Goal: Download file/media

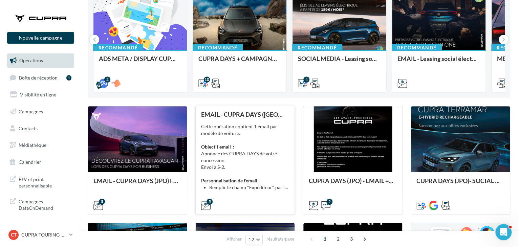
scroll to position [101, 0]
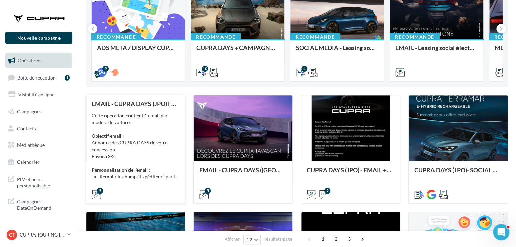
click at [167, 158] on div "Cette opération contient 1 email par modèle de voiture. Objectif email : Annonc…" at bounding box center [136, 146] width 88 height 68
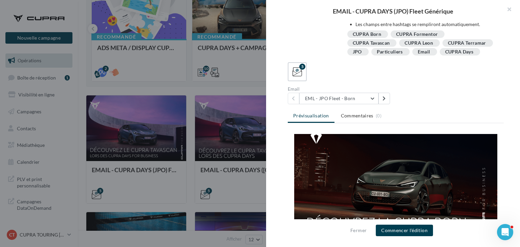
scroll to position [2, 0]
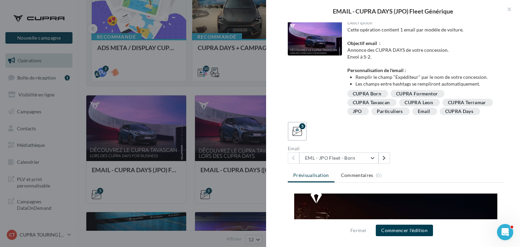
click at [232, 87] on div at bounding box center [260, 123] width 520 height 247
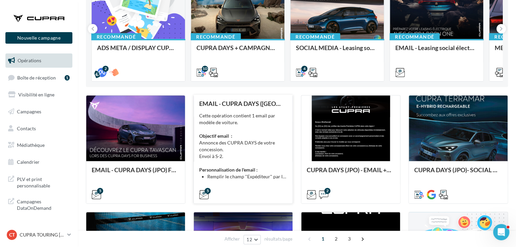
click at [262, 171] on div "Cette opération contient 1 email par modèle de voiture. Objectif email : Annonc…" at bounding box center [243, 146] width 88 height 68
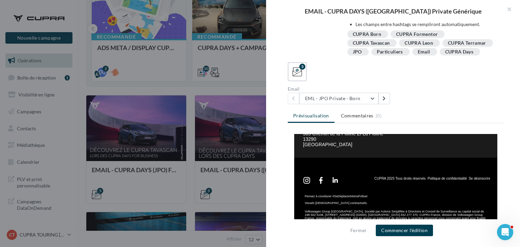
scroll to position [169, 0]
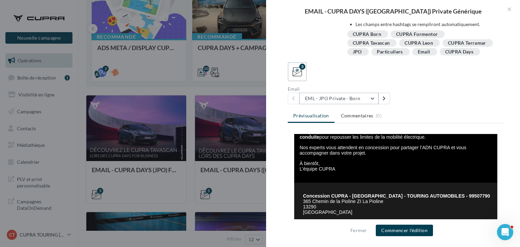
click at [347, 96] on button "EML - JPO Private - Born" at bounding box center [338, 99] width 79 height 12
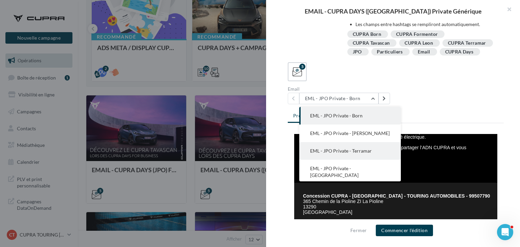
click at [369, 152] on span "EML - JPO Private - Terramar" at bounding box center [341, 151] width 62 height 6
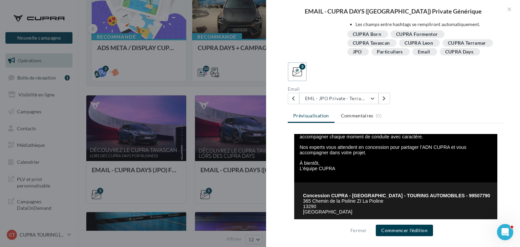
scroll to position [135, 0]
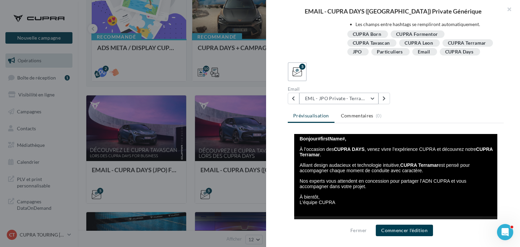
click at [356, 101] on button "EML - JPO Private - Terramar" at bounding box center [338, 99] width 79 height 12
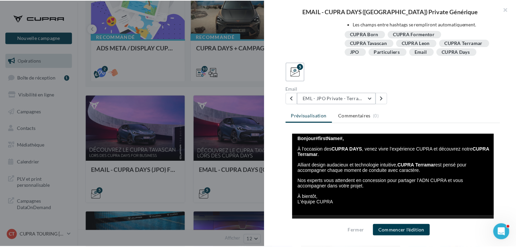
scroll to position [14, 0]
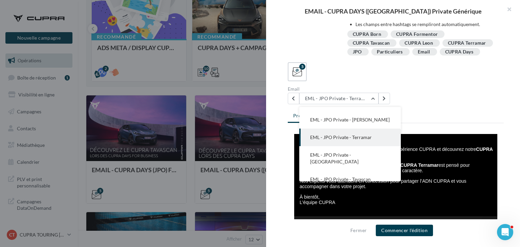
click at [421, 93] on div "Email EML - JPO Private - Terramar EML - JPO Private - Born EML - JPO Private -…" at bounding box center [398, 96] width 221 height 18
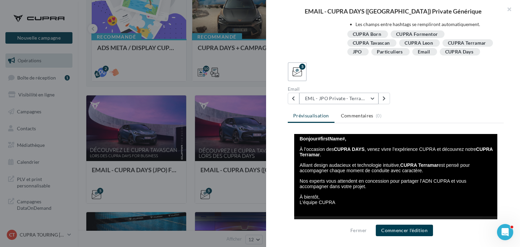
click at [351, 96] on button "EML - JPO Private - Terramar" at bounding box center [338, 99] width 79 height 12
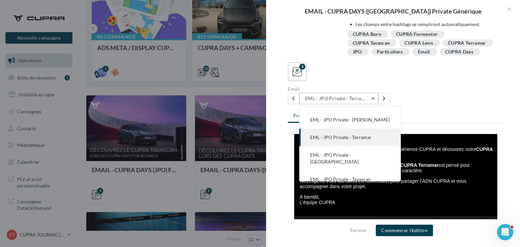
drag, startPoint x: 452, startPoint y: 97, endPoint x: 372, endPoint y: 98, distance: 80.5
click at [452, 97] on div "Email EML - JPO Private - Terramar EML - JPO Private - Born EML - JPO Private -…" at bounding box center [398, 96] width 221 height 18
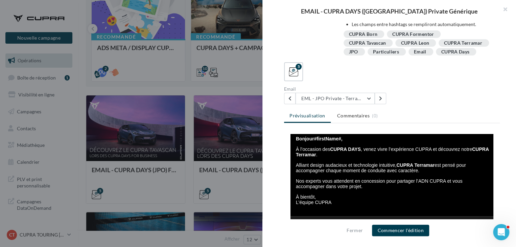
click at [257, 91] on div at bounding box center [258, 123] width 516 height 247
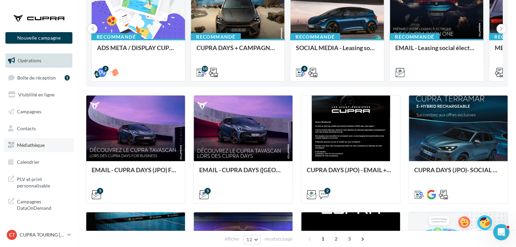
click at [40, 143] on span "Médiathèque" at bounding box center [31, 145] width 28 height 6
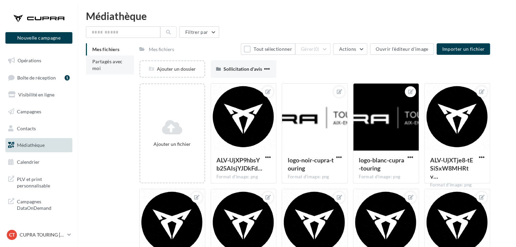
click at [104, 63] on span "Partagés avec moi" at bounding box center [107, 65] width 30 height 13
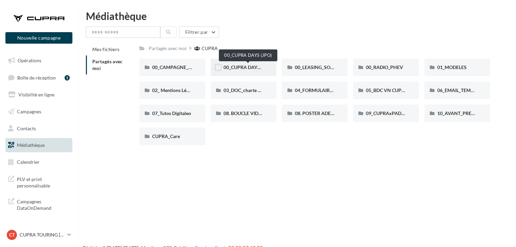
click at [249, 67] on span "00_CUPRA DAYS (JPO)" at bounding box center [248, 67] width 49 height 6
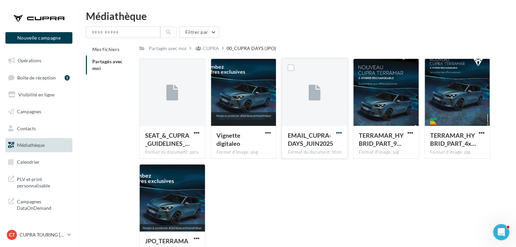
click at [339, 134] on span "button" at bounding box center [339, 133] width 6 height 6
click at [313, 148] on button "Télécharger" at bounding box center [310, 146] width 68 height 18
click at [46, 60] on link "Opérations" at bounding box center [39, 60] width 70 height 14
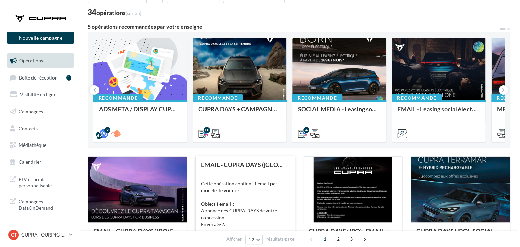
scroll to position [101, 0]
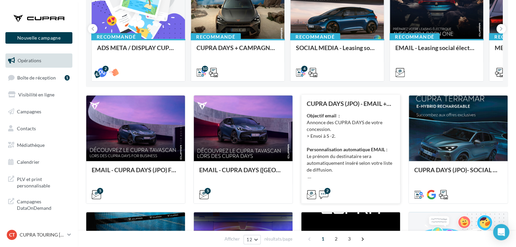
click at [338, 165] on div "Objectif email : Annonce des CUPRA DAYS de votre concession. > Envoi à S -2. Pe…" at bounding box center [351, 146] width 88 height 68
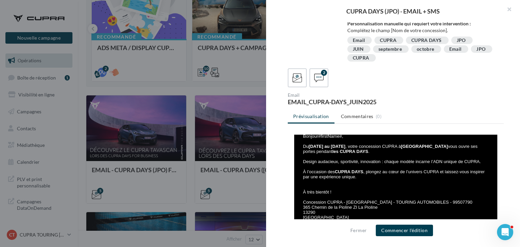
scroll to position [203, 0]
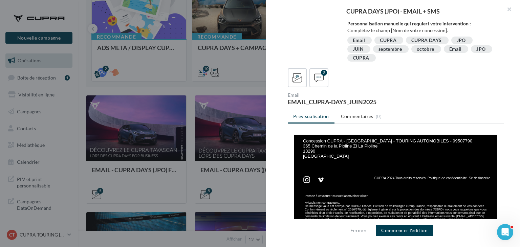
click at [255, 81] on div at bounding box center [260, 123] width 520 height 247
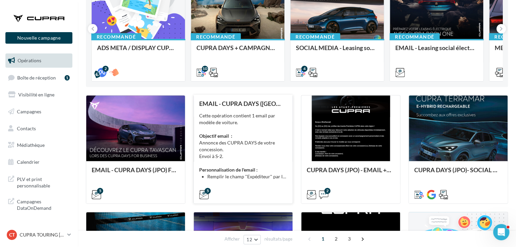
click at [246, 158] on div "Cette opération contient 1 email par modèle de voiture. Objectif email : Annonc…" at bounding box center [243, 146] width 88 height 68
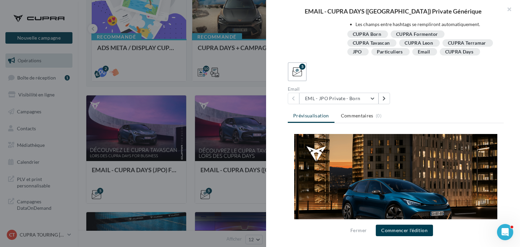
scroll to position [69, 0]
click at [326, 101] on button "EML - JPO Private - Born" at bounding box center [338, 99] width 79 height 12
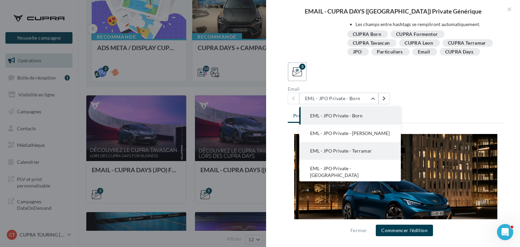
click at [356, 151] on span "EML - JPO Private - Terramar" at bounding box center [341, 151] width 62 height 6
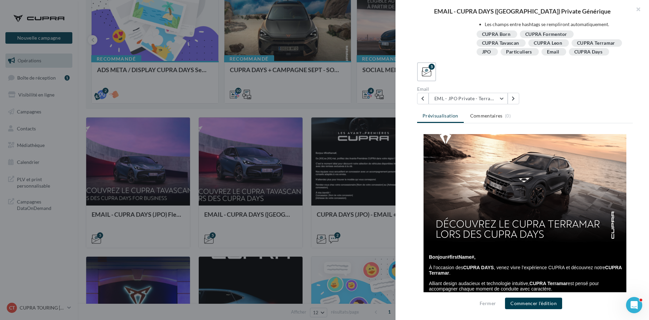
scroll to position [34, 0]
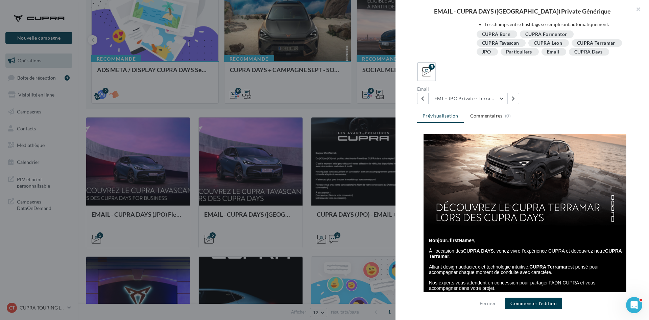
drag, startPoint x: 503, startPoint y: 196, endPoint x: 504, endPoint y: 220, distance: 23.4
click at [504, 220] on img at bounding box center [525, 164] width 203 height 129
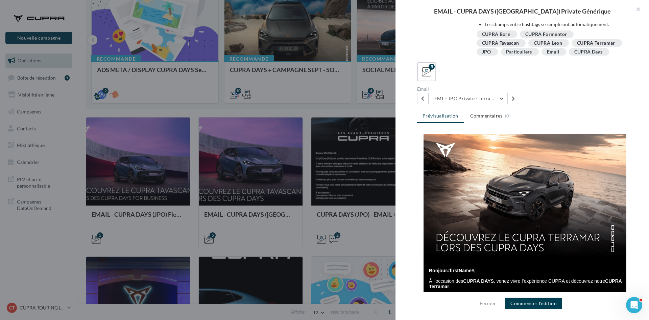
scroll to position [0, 0]
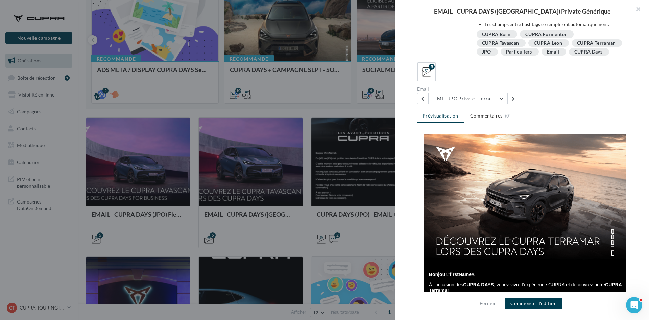
click at [304, 152] on div at bounding box center [324, 160] width 649 height 320
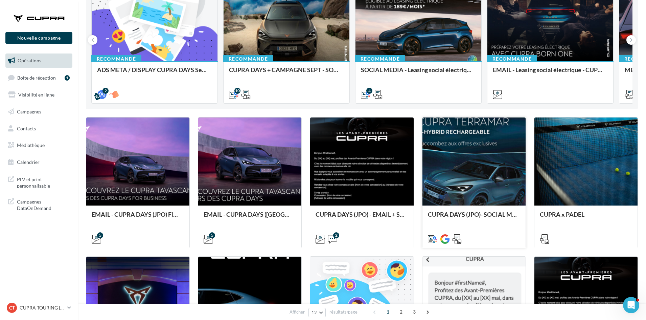
click at [487, 193] on div at bounding box center [473, 161] width 103 height 89
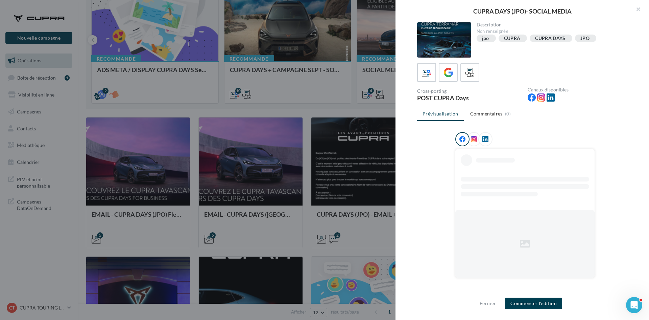
click at [371, 137] on div at bounding box center [324, 160] width 649 height 320
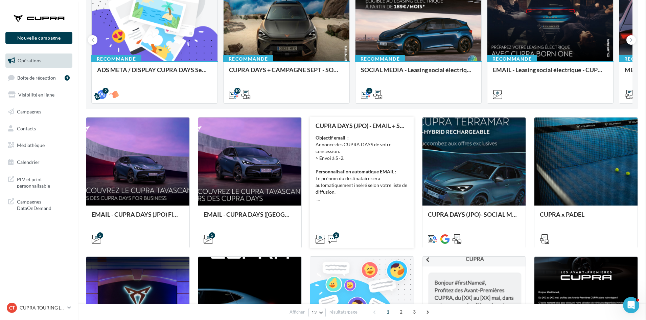
click at [358, 204] on div "CUPRA DAYS (JPO) - EMAIL + SMS Objectif email : Annonce des CUPRA DAYS de votre…" at bounding box center [362, 181] width 92 height 119
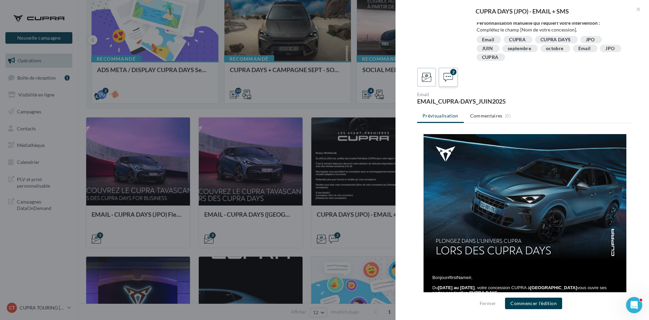
click at [449, 76] on icon at bounding box center [449, 77] width 10 height 10
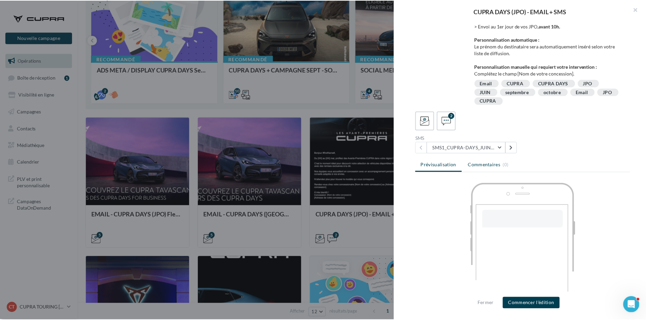
scroll to position [144, 0]
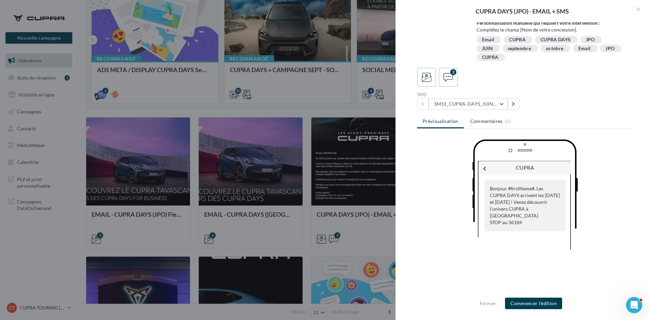
click at [363, 117] on div at bounding box center [324, 160] width 649 height 320
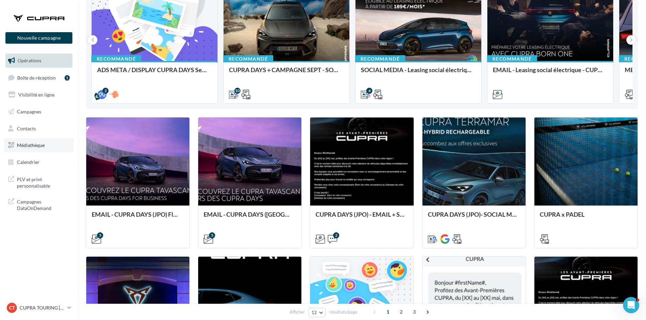
click at [28, 143] on span "Médiathèque" at bounding box center [31, 145] width 28 height 6
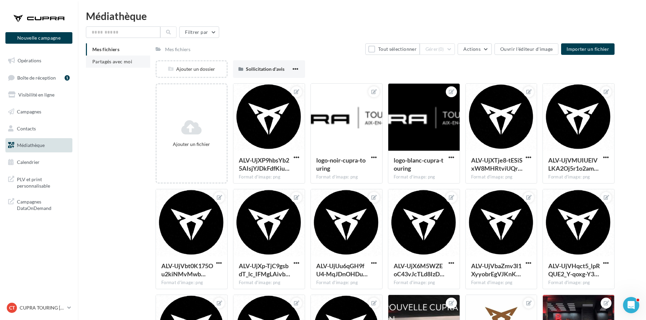
click at [110, 66] on li "Partagés avec moi" at bounding box center [118, 61] width 64 height 12
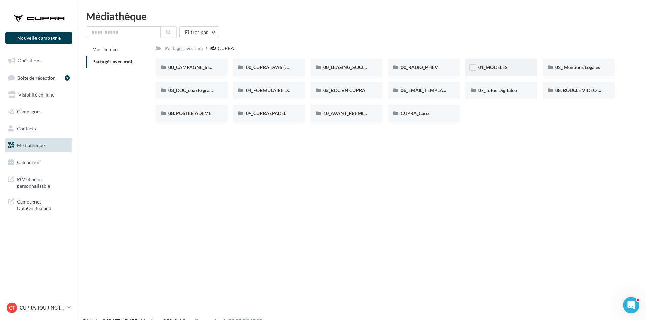
click at [510, 66] on div "01_MODELES" at bounding box center [501, 67] width 46 height 7
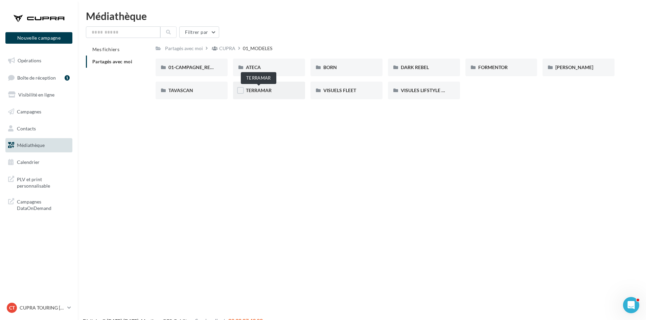
click at [253, 91] on span "TERRAMAR" at bounding box center [259, 90] width 26 height 6
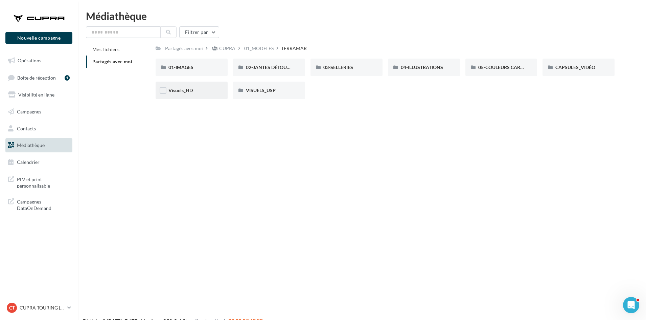
click at [199, 90] on div "Visuels_HD" at bounding box center [191, 90] width 46 height 7
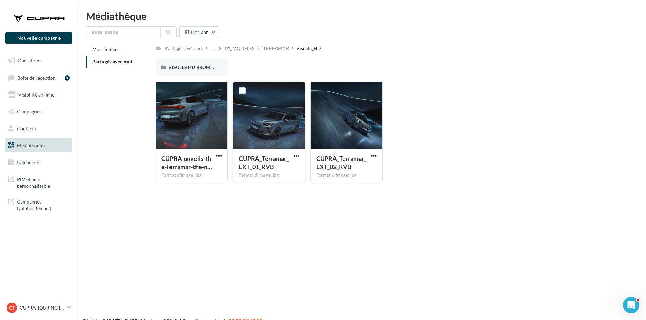
click at [298, 154] on span "button" at bounding box center [297, 156] width 6 height 6
click at [284, 166] on button "Télécharger" at bounding box center [267, 169] width 68 height 18
click at [244, 46] on div "01_MODELES" at bounding box center [239, 48] width 29 height 7
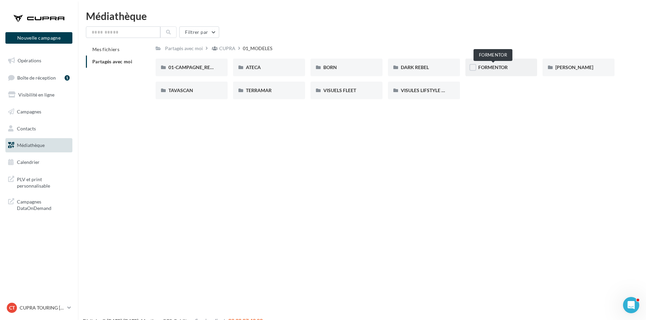
click at [508, 68] on span "FORMENTOR" at bounding box center [492, 67] width 29 height 6
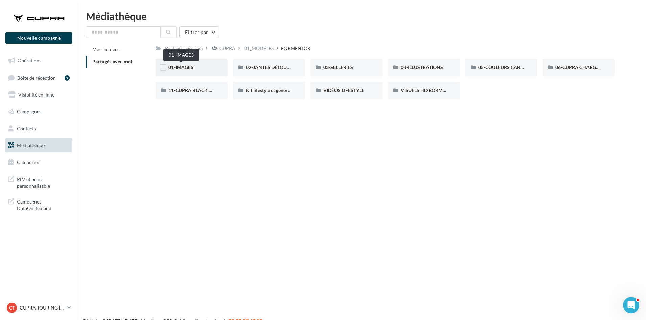
click at [191, 69] on span "01-IMAGES" at bounding box center [180, 67] width 25 height 6
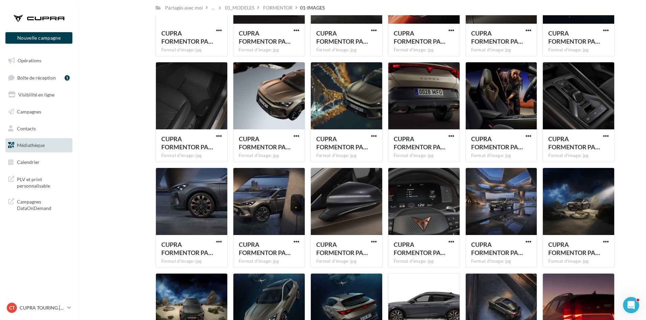
scroll to position [705, 0]
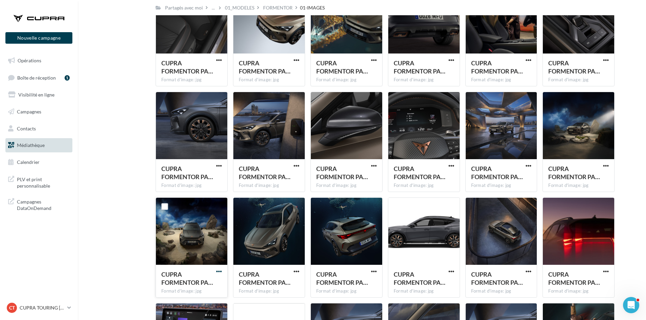
click at [220, 271] on span "button" at bounding box center [219, 271] width 6 height 6
click at [196, 279] on button "Télécharger" at bounding box center [190, 285] width 68 height 18
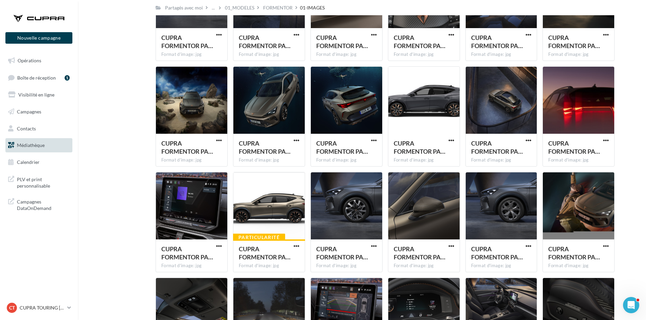
scroll to position [841, 0]
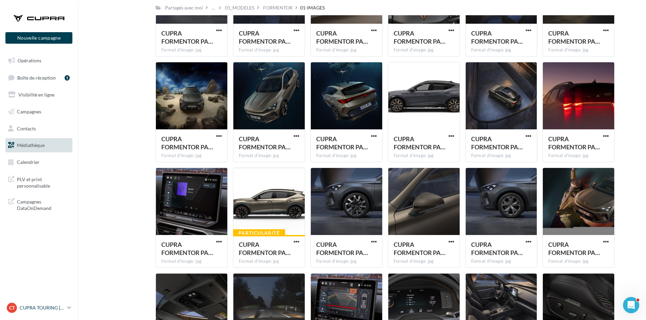
click at [36, 303] on div "CT CUPRA TOURING AIX cupra_aixenprovence" at bounding box center [36, 307] width 58 height 10
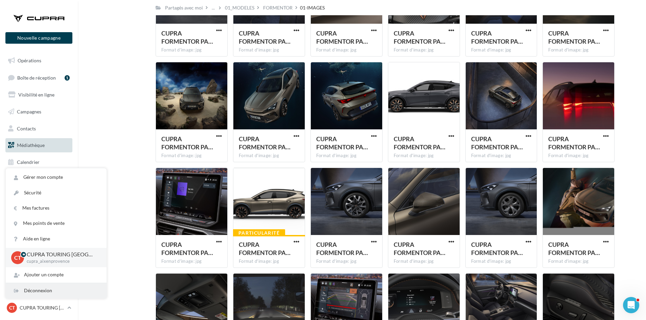
click at [37, 288] on div "Déconnexion" at bounding box center [56, 290] width 101 height 15
